Goal: Information Seeking & Learning: Compare options

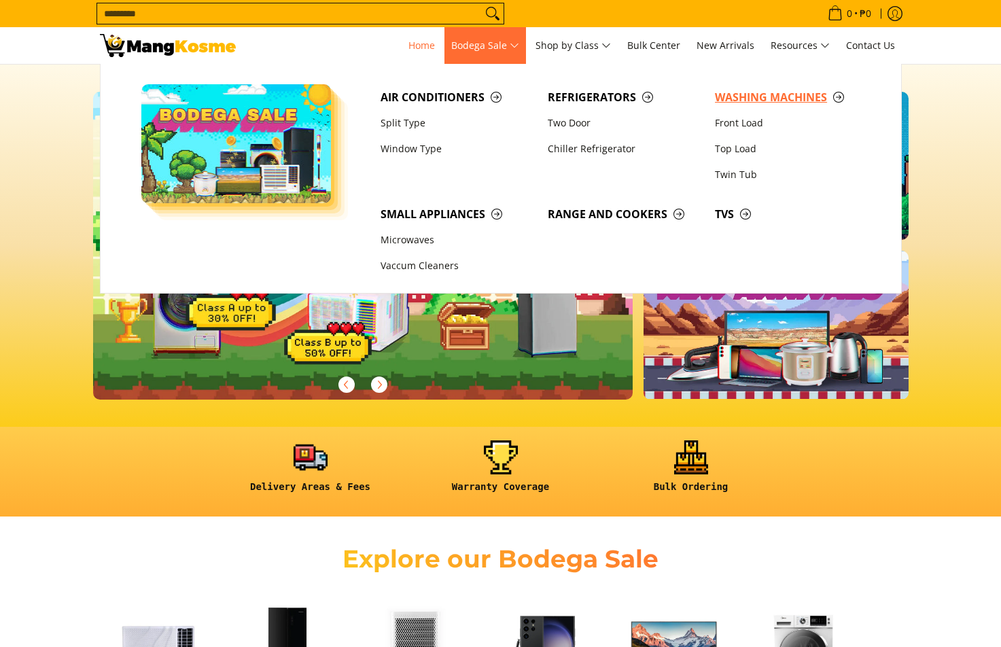
click at [757, 95] on span "Washing Machines" at bounding box center [792, 97] width 154 height 17
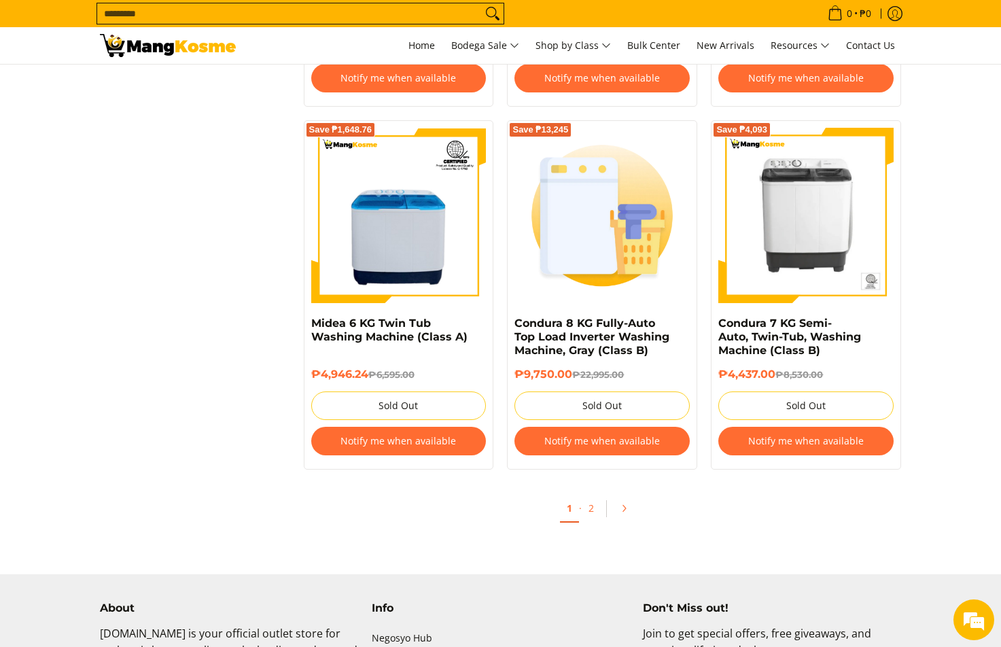
scroll to position [2785, 0]
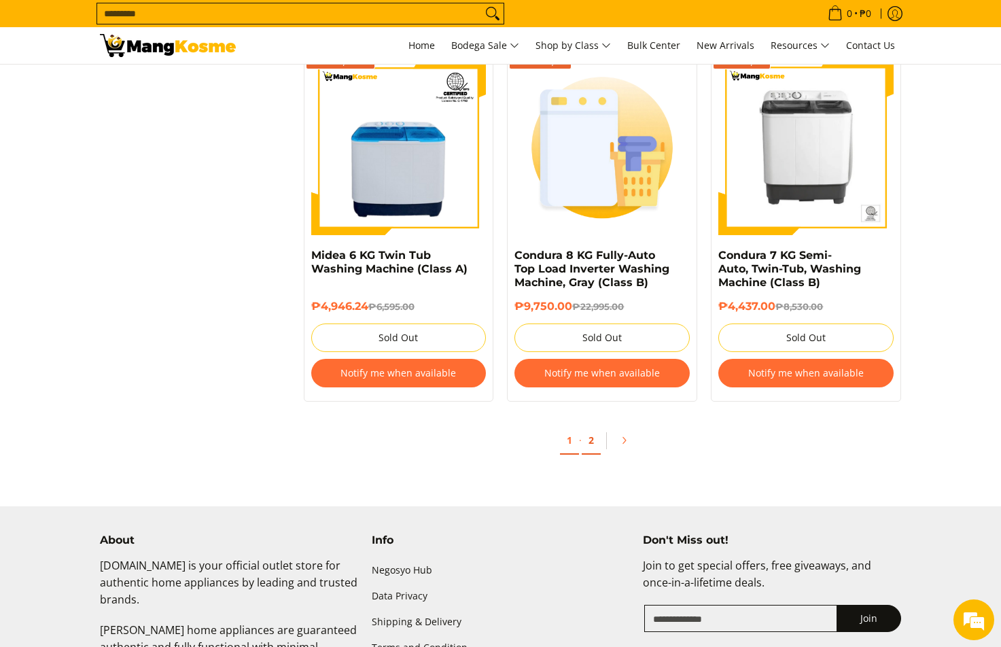
click at [588, 438] on link "2" at bounding box center [591, 441] width 19 height 28
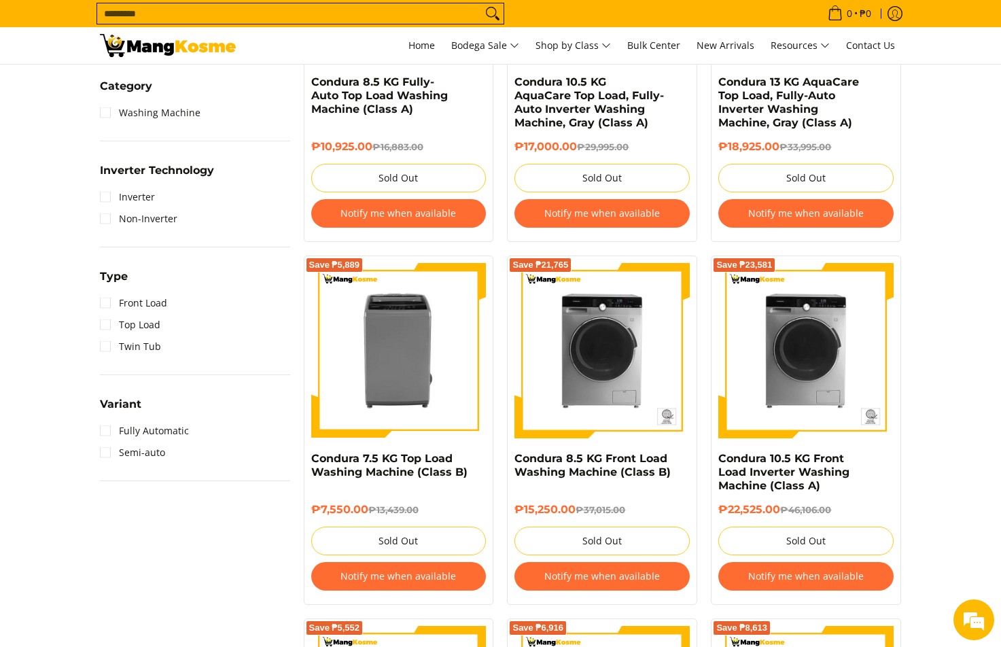
scroll to position [815, 0]
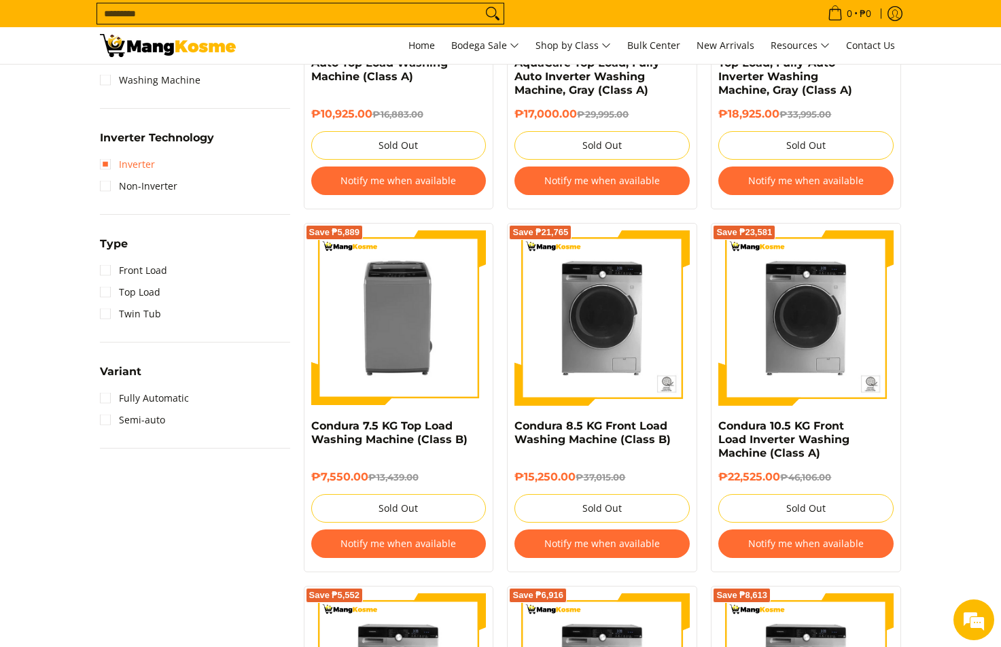
click at [104, 160] on link "Inverter" at bounding box center [127, 165] width 55 height 22
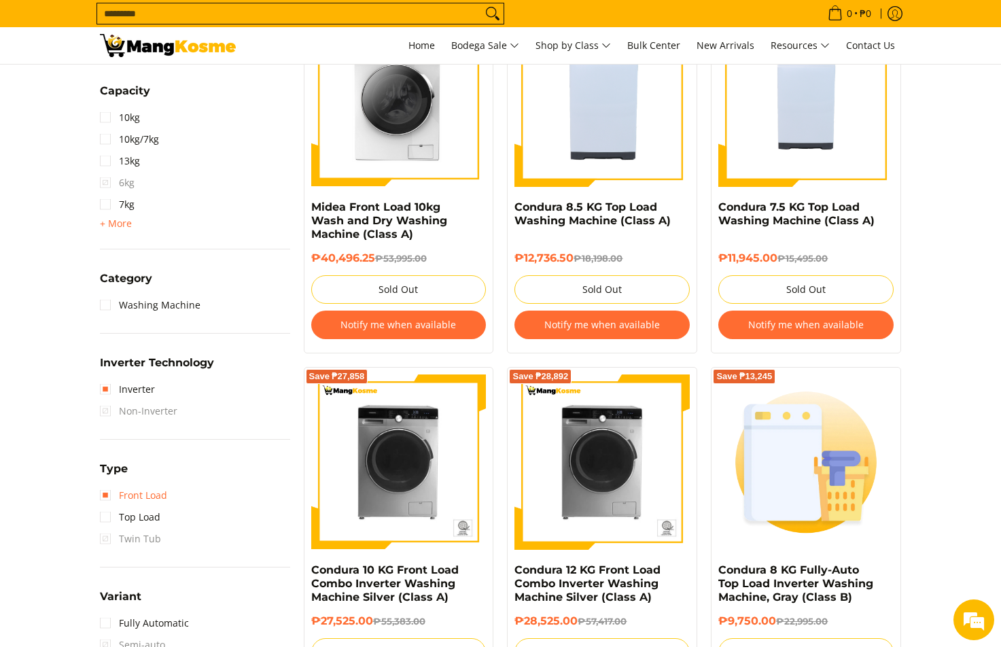
scroll to position [735, 0]
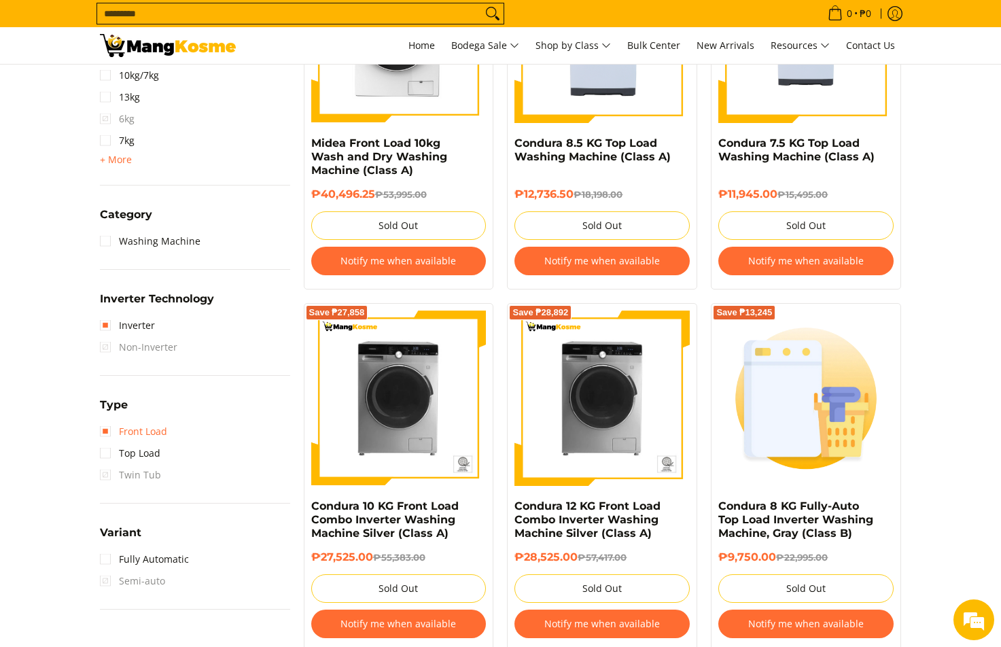
click at [104, 430] on link "Front Load" at bounding box center [133, 432] width 67 height 22
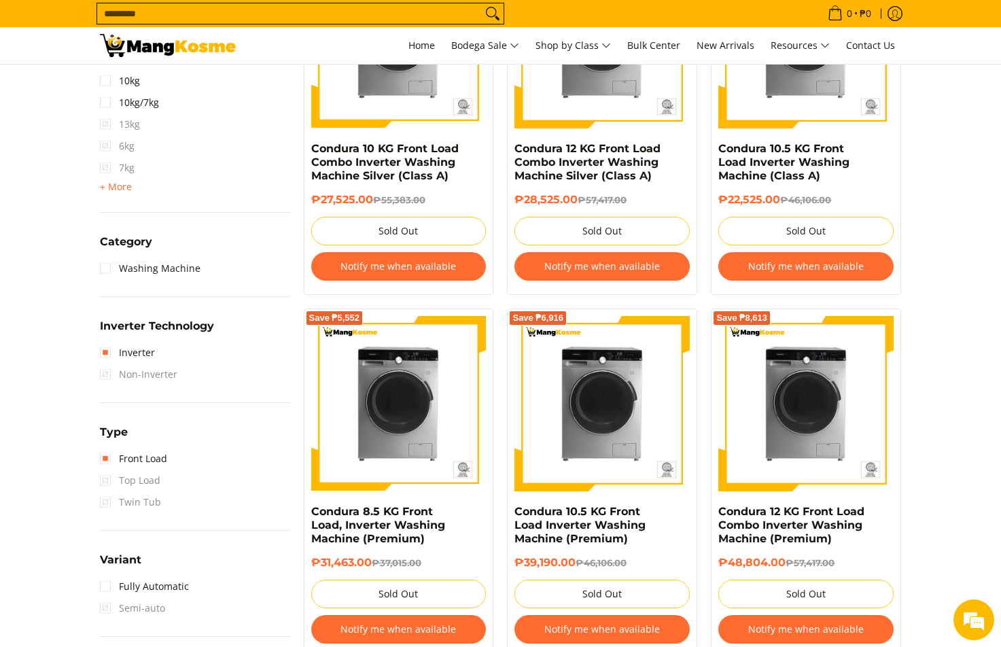
scroll to position [735, 0]
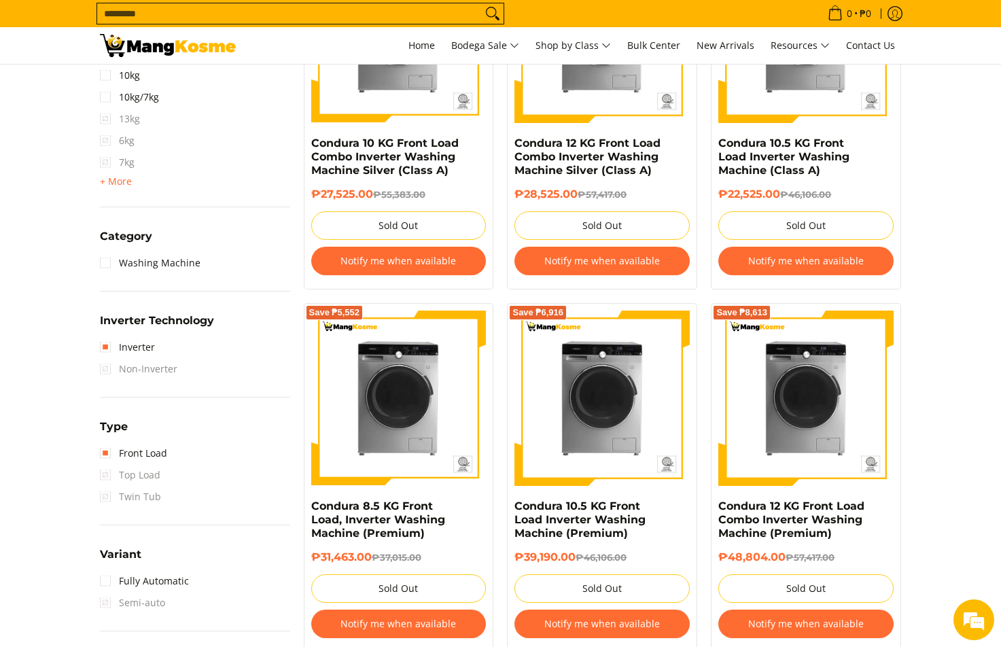
click at [103, 474] on span "Top Load" at bounding box center [130, 475] width 60 height 22
click at [109, 577] on link "Fully Automatic" at bounding box center [144, 581] width 89 height 22
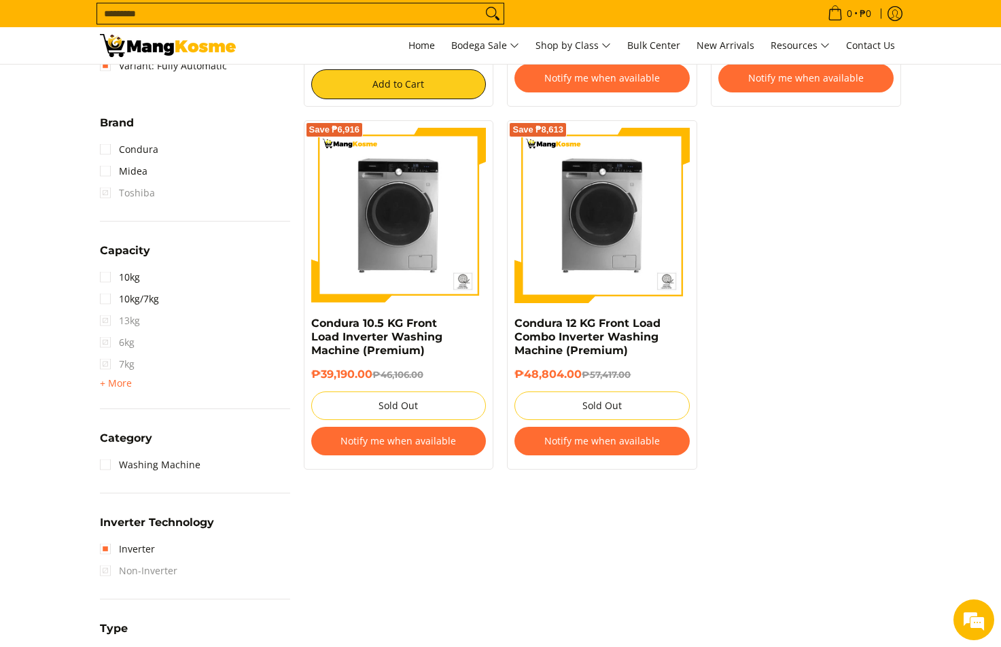
scroll to position [599, 0]
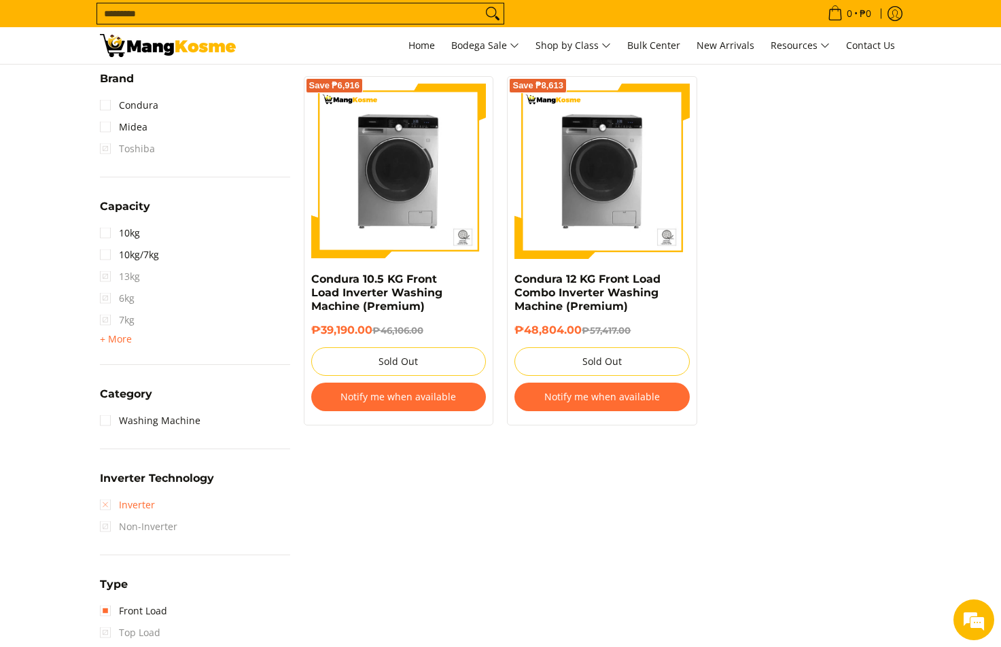
click at [107, 499] on link "Inverter" at bounding box center [127, 505] width 55 height 22
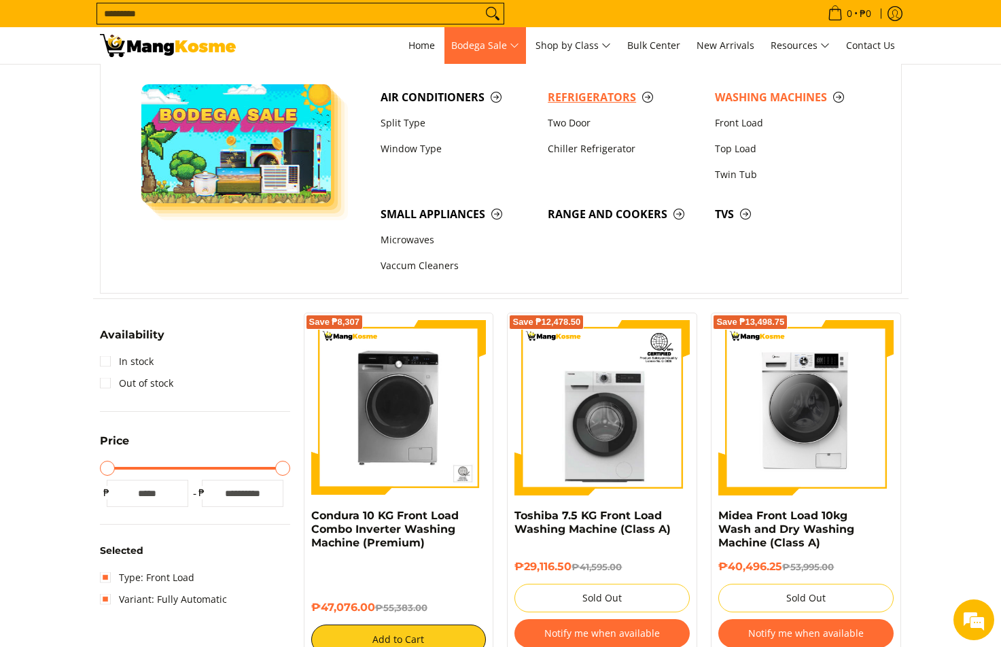
click at [577, 96] on span "Refrigerators" at bounding box center [625, 97] width 154 height 17
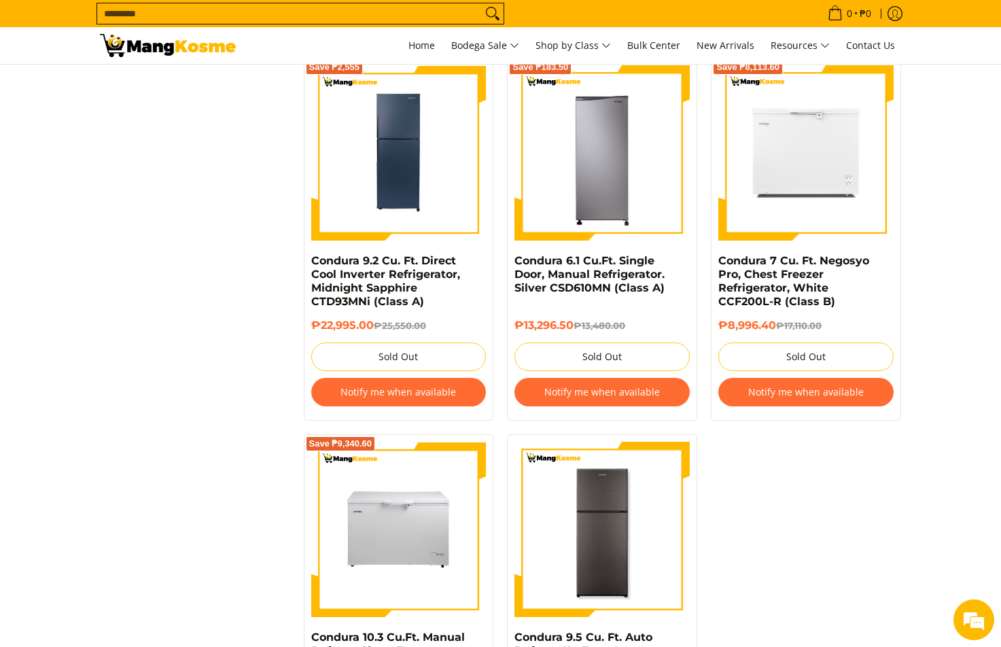
scroll to position [2717, 0]
